Goal: Information Seeking & Learning: Check status

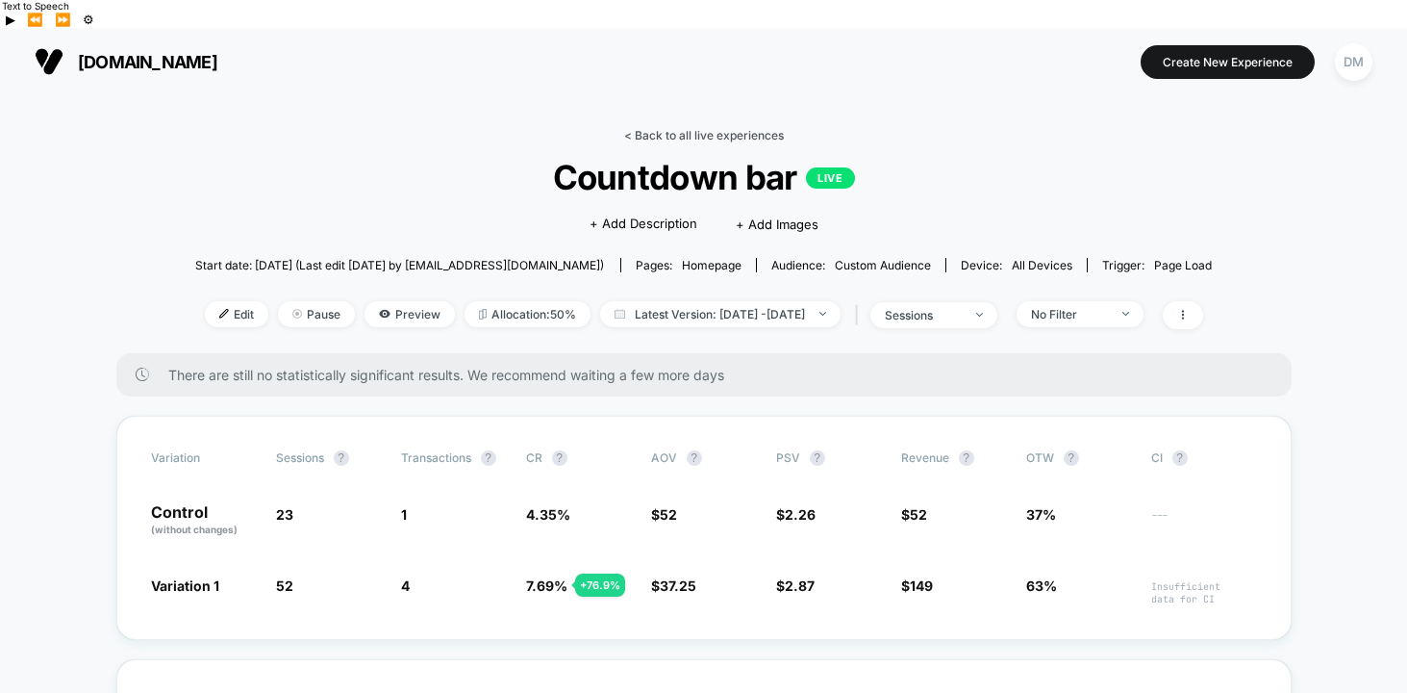
click at [670, 128] on link "< Back to all live experiences" at bounding box center [704, 135] width 160 height 14
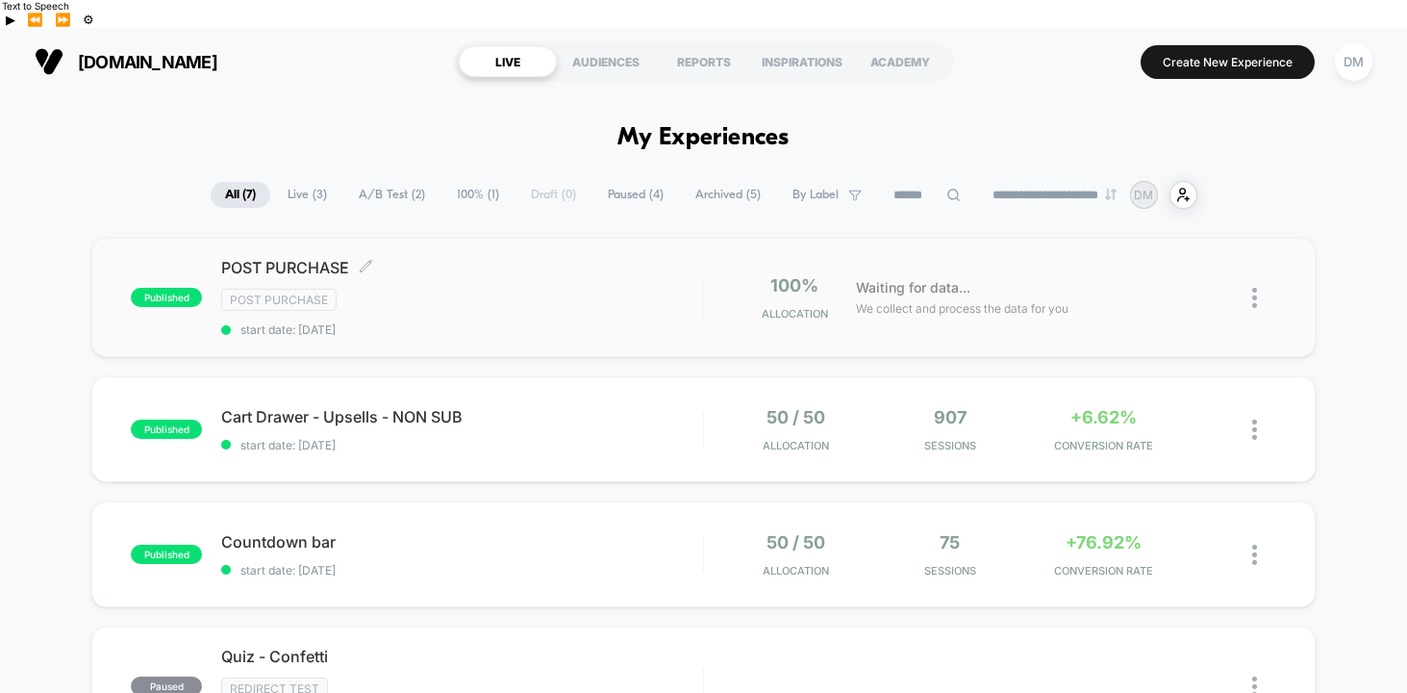
click at [586, 258] on div "POST PURCHASE Click to edit experience details Click to edit experience details…" at bounding box center [462, 297] width 482 height 79
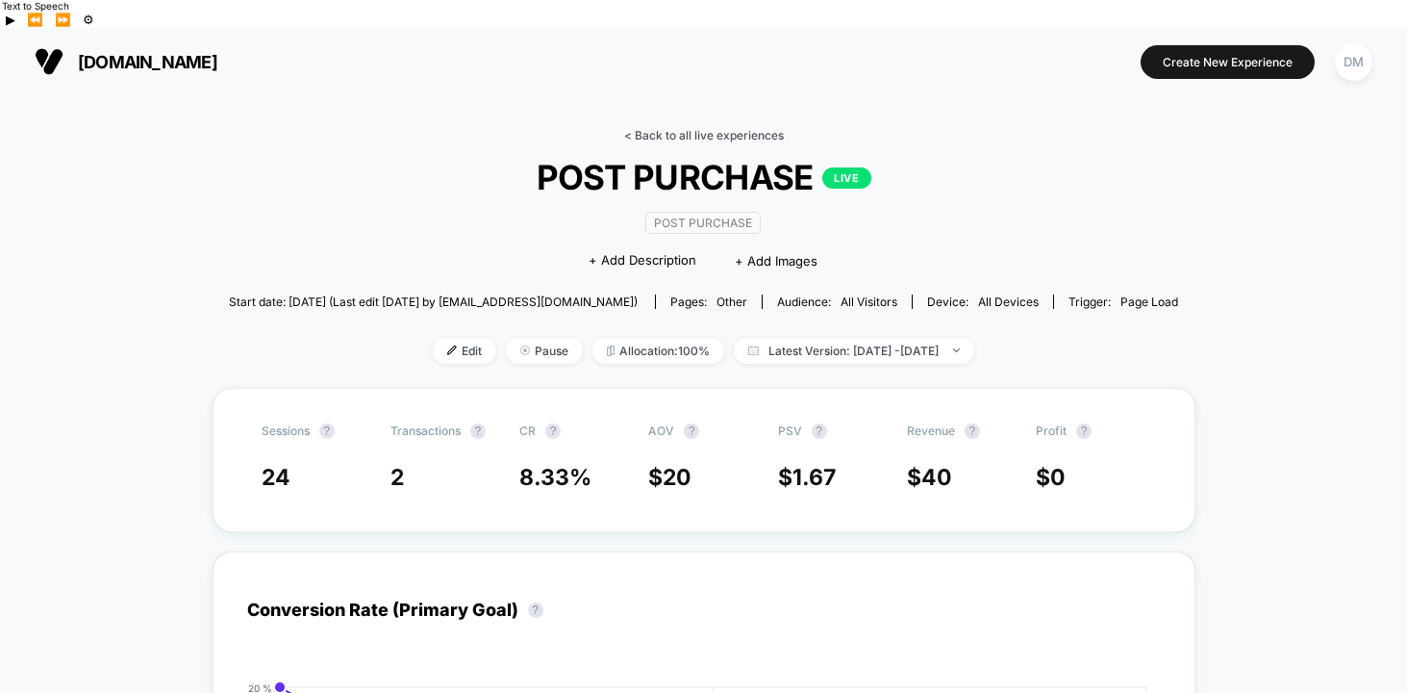
click at [677, 128] on link "< Back to all live experiences" at bounding box center [704, 135] width 160 height 14
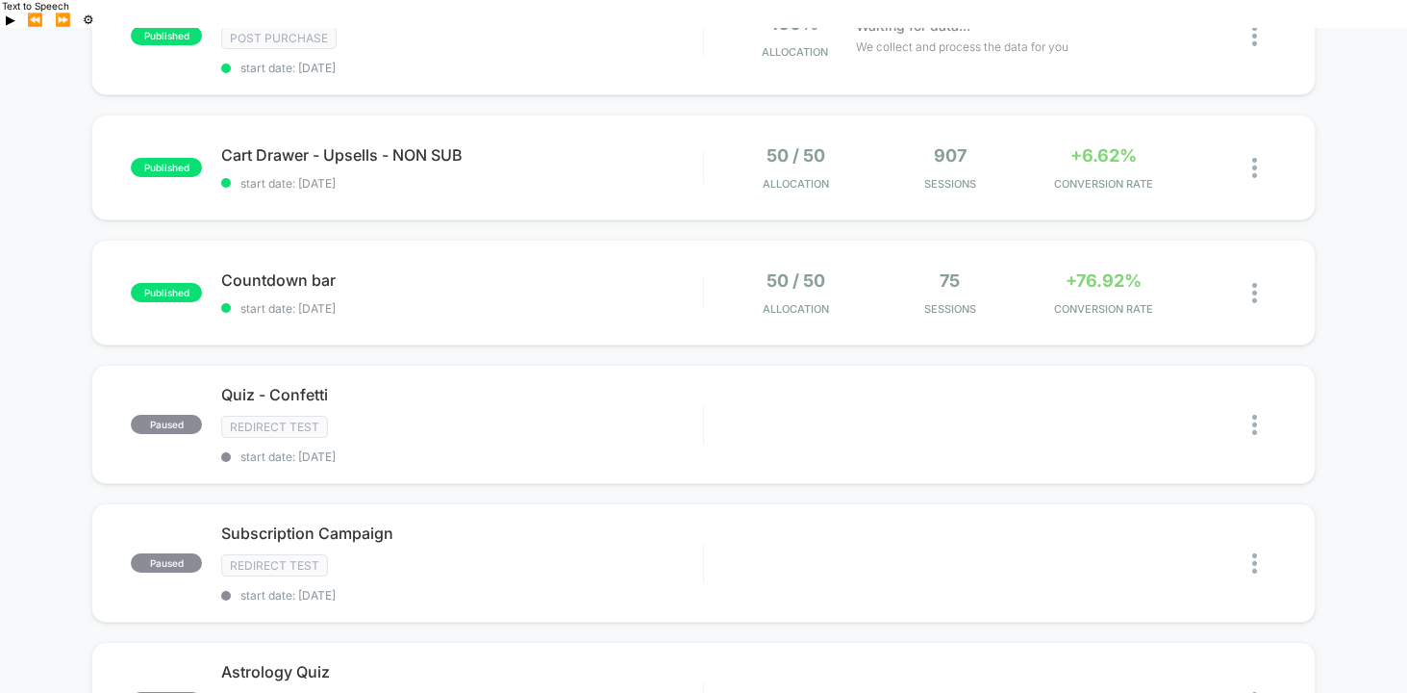
scroll to position [283, 0]
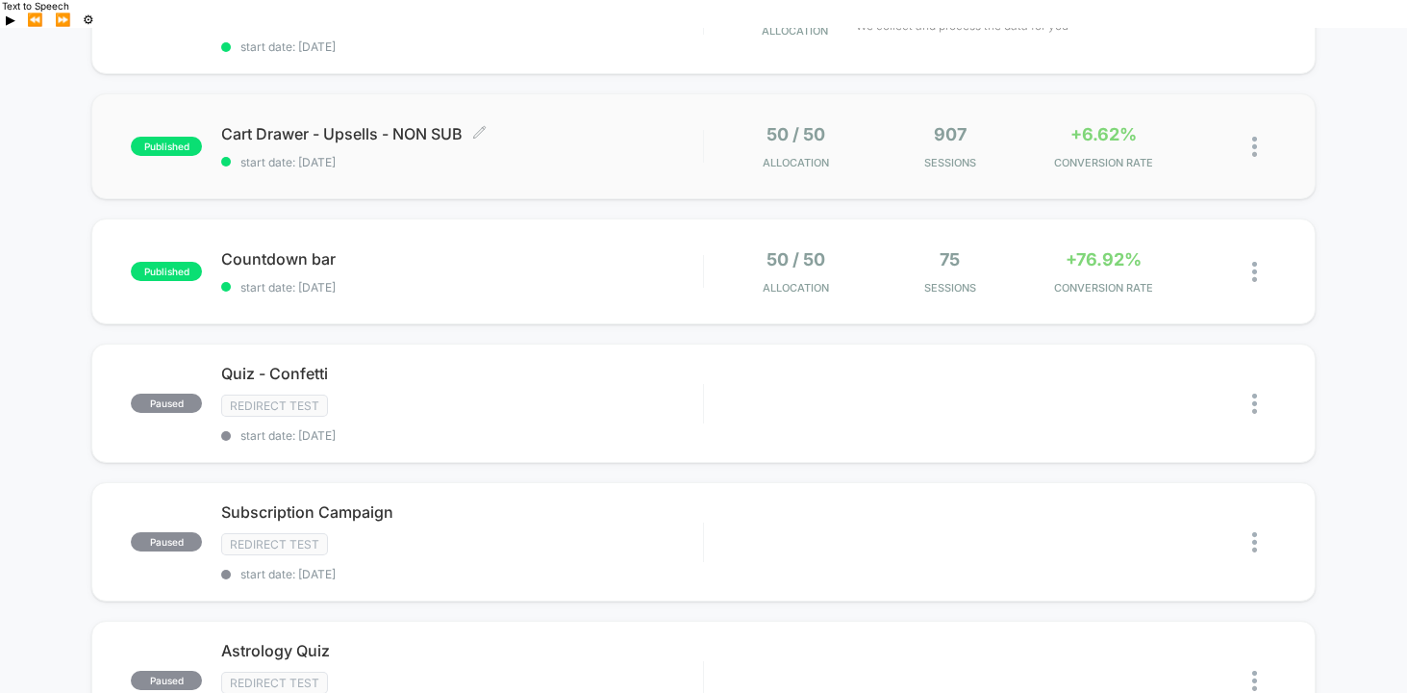
click at [600, 155] on span "start date: [DATE]" at bounding box center [462, 162] width 482 height 14
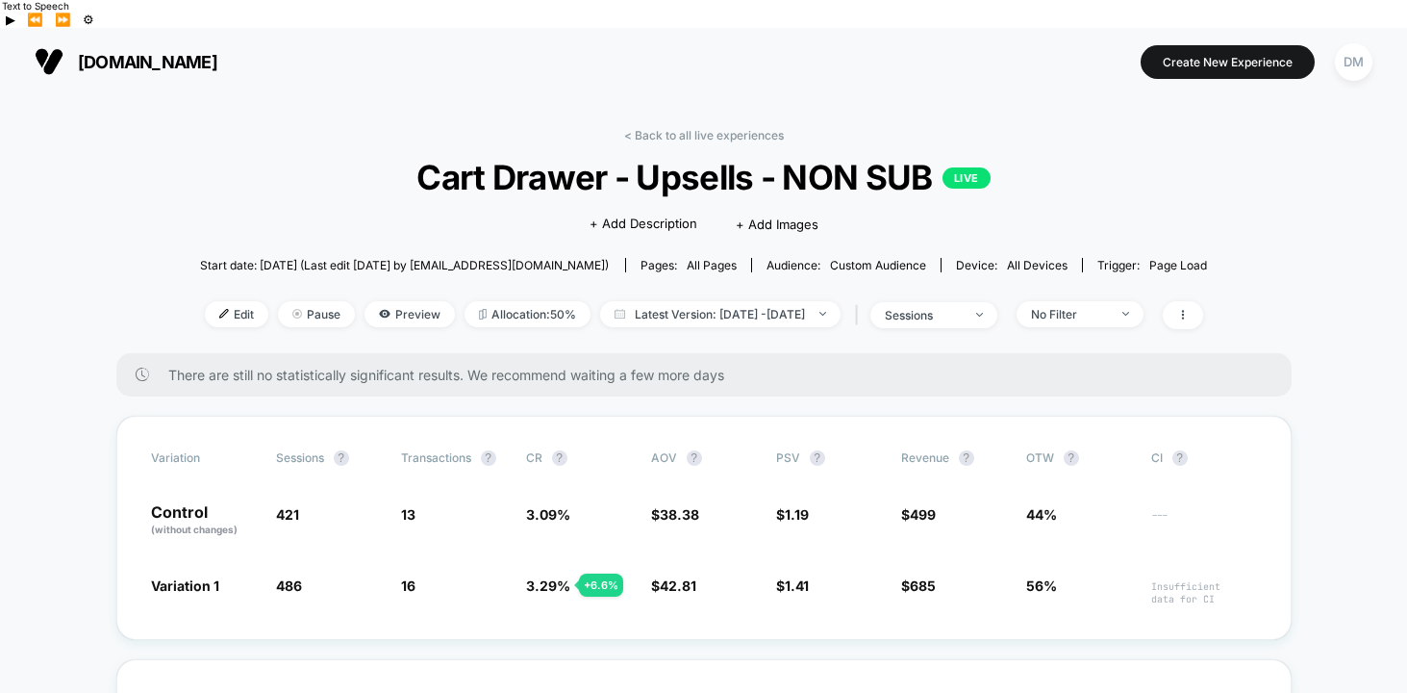
click at [707, 128] on link "< Back to all live experiences" at bounding box center [704, 135] width 160 height 14
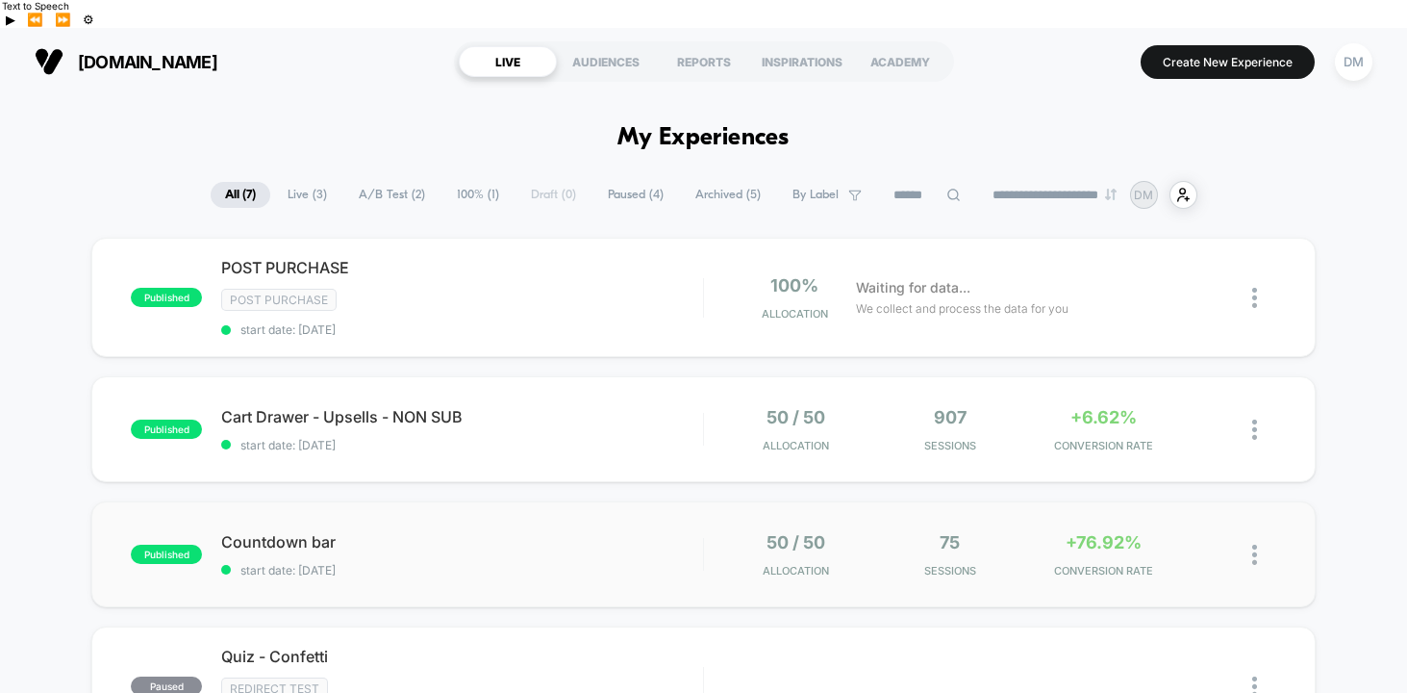
click at [564, 501] on div "published Countdown bar start date: [DATE] 50 / 50 Allocation 75 Sessions +76.9…" at bounding box center [703, 554] width 1225 height 106
